Goal: Find specific page/section: Find specific page/section

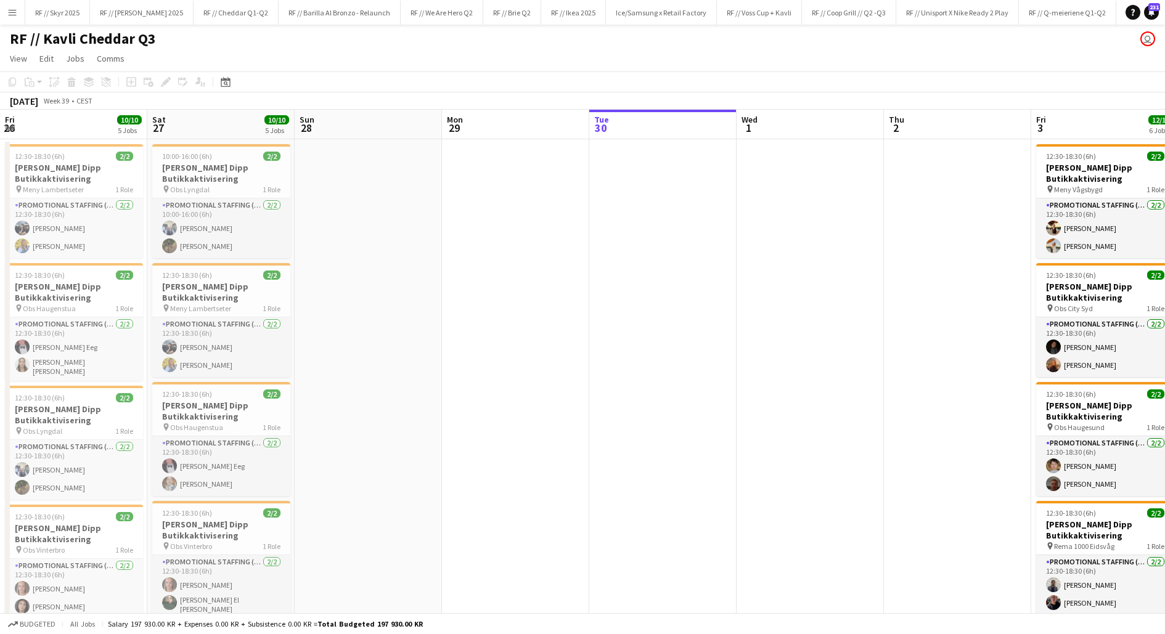
scroll to position [0, 324]
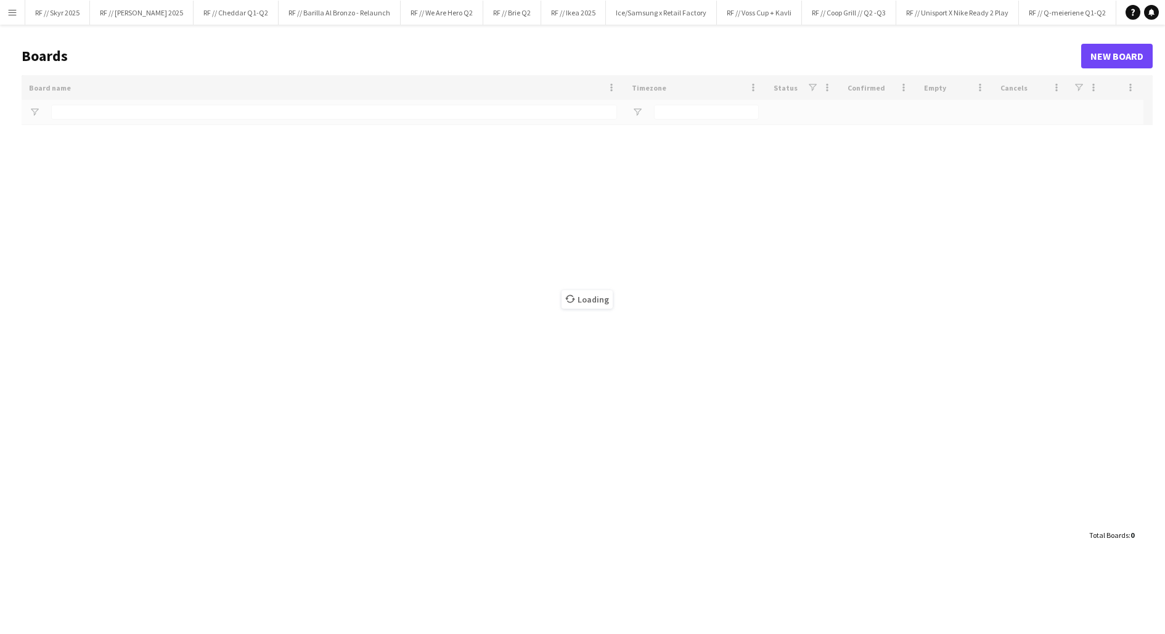
click at [7, 11] on app-icon "Menu" at bounding box center [12, 12] width 10 height 10
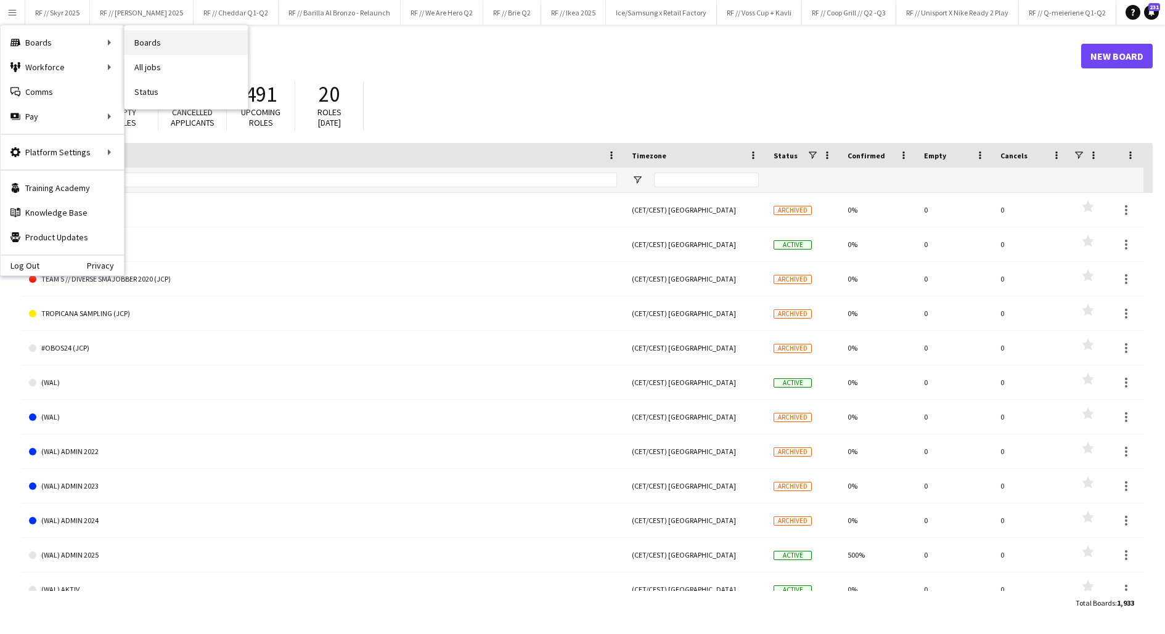
click at [144, 41] on link "Boards" at bounding box center [186, 42] width 123 height 25
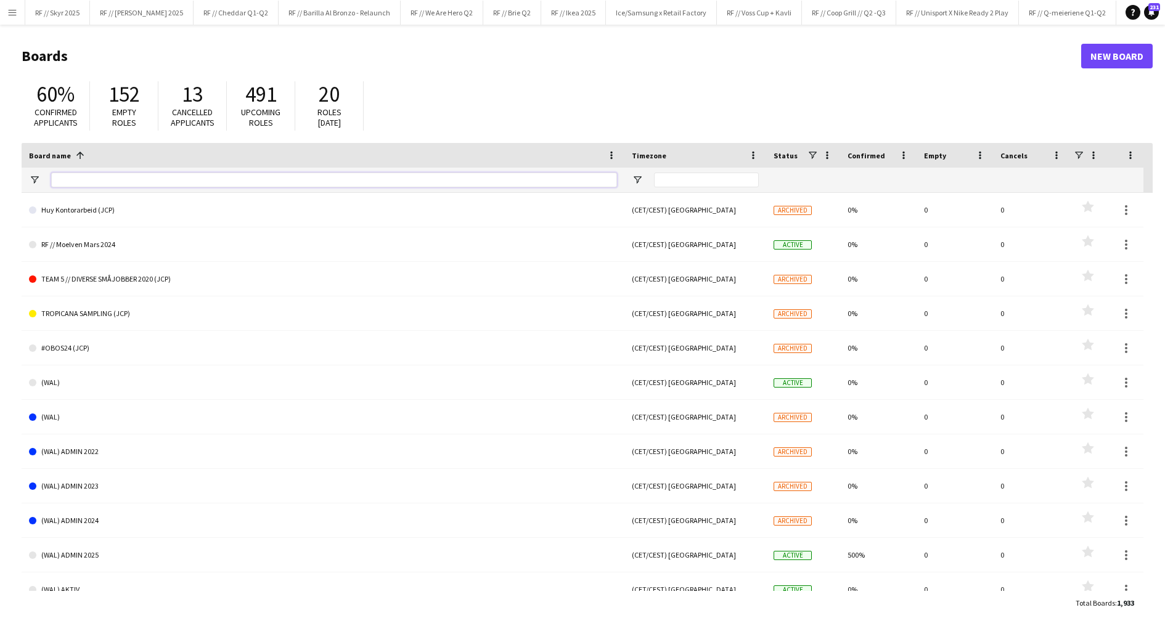
click at [92, 179] on input "Board name Filter Input" at bounding box center [334, 180] width 566 height 15
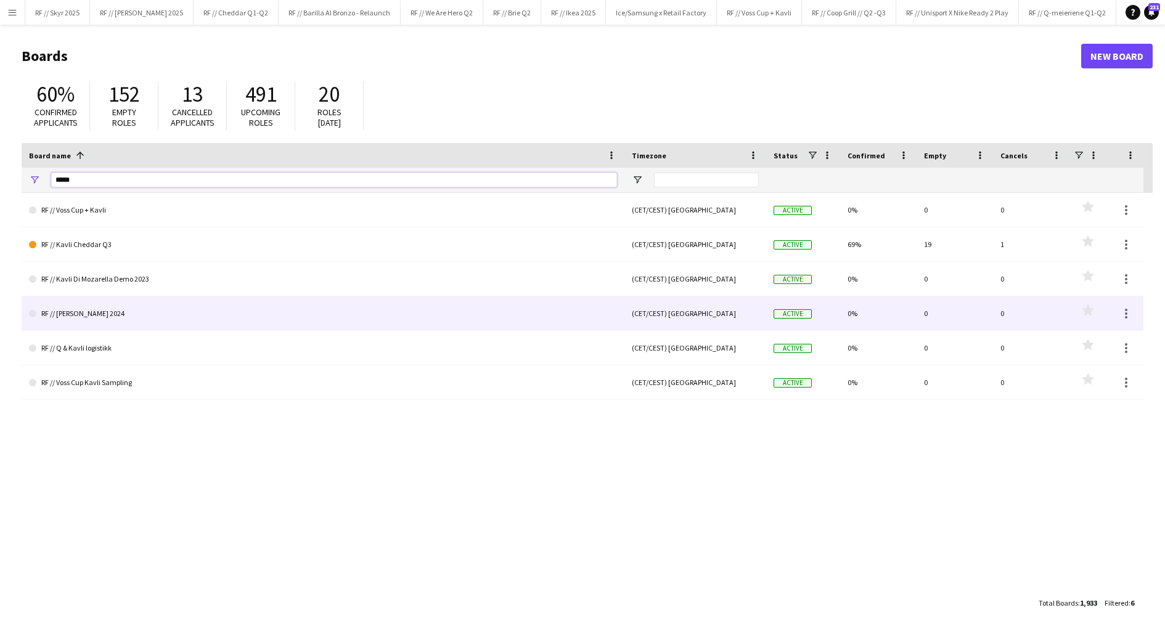
type input "*****"
click at [142, 315] on link "RF // Kavli Gigademo 2024" at bounding box center [323, 314] width 588 height 35
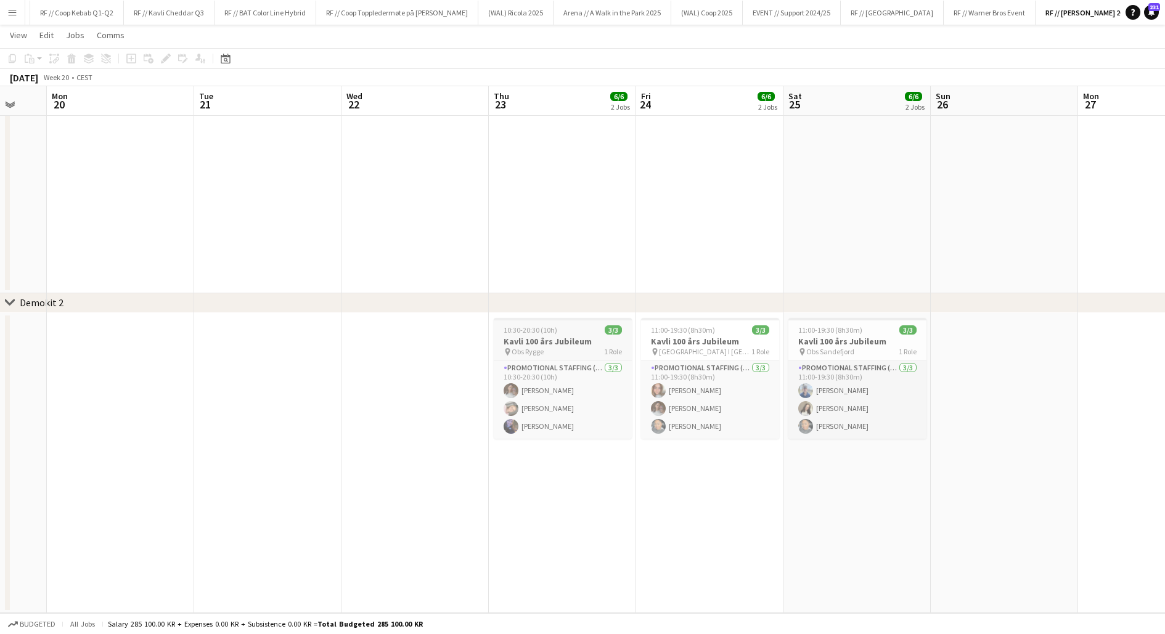
scroll to position [0, 417]
